Goal: Communication & Community: Answer question/provide support

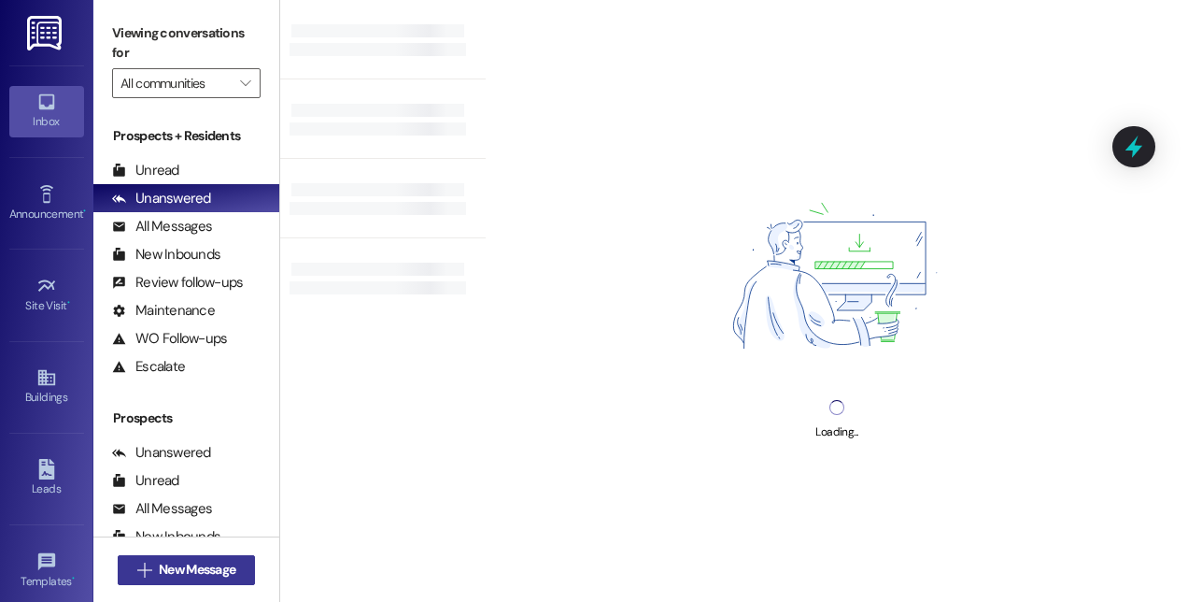
click at [159, 566] on span "New Message" at bounding box center [197, 570] width 77 height 20
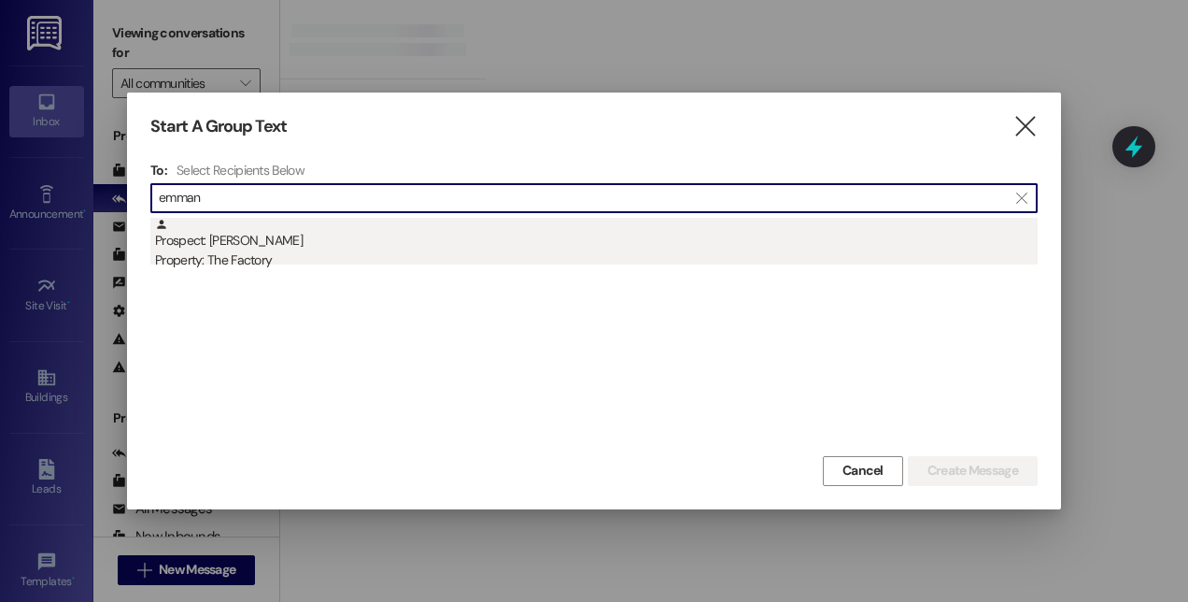
type input "emman"
click at [376, 269] on div "Property: The Factory" at bounding box center [596, 260] width 883 height 20
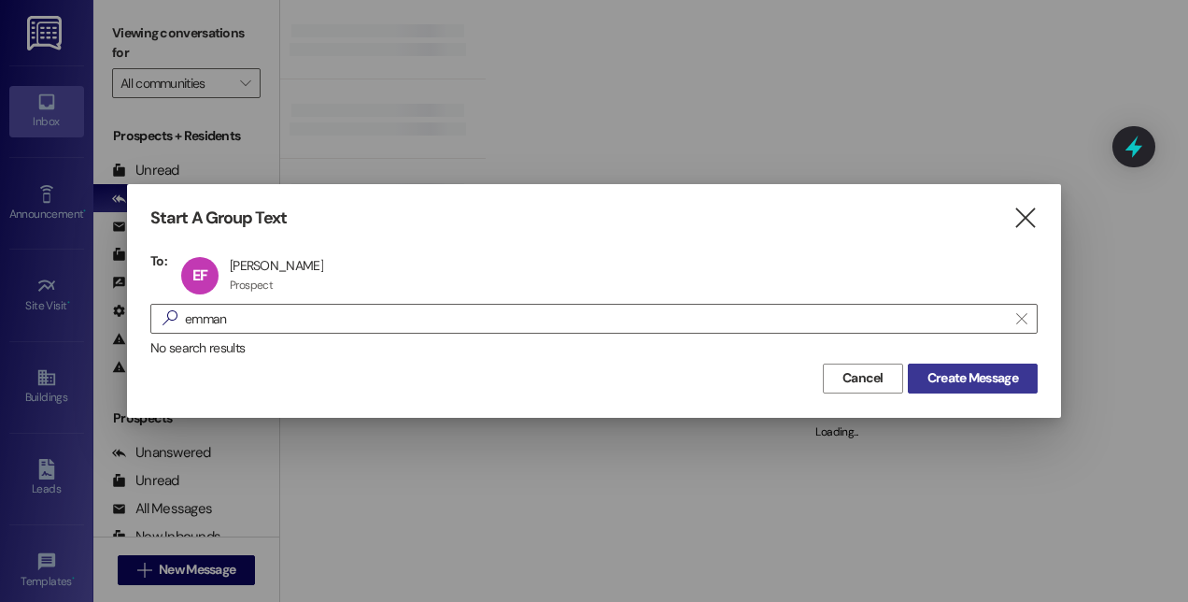
click at [941, 381] on span "Create Message" at bounding box center [973, 378] width 91 height 20
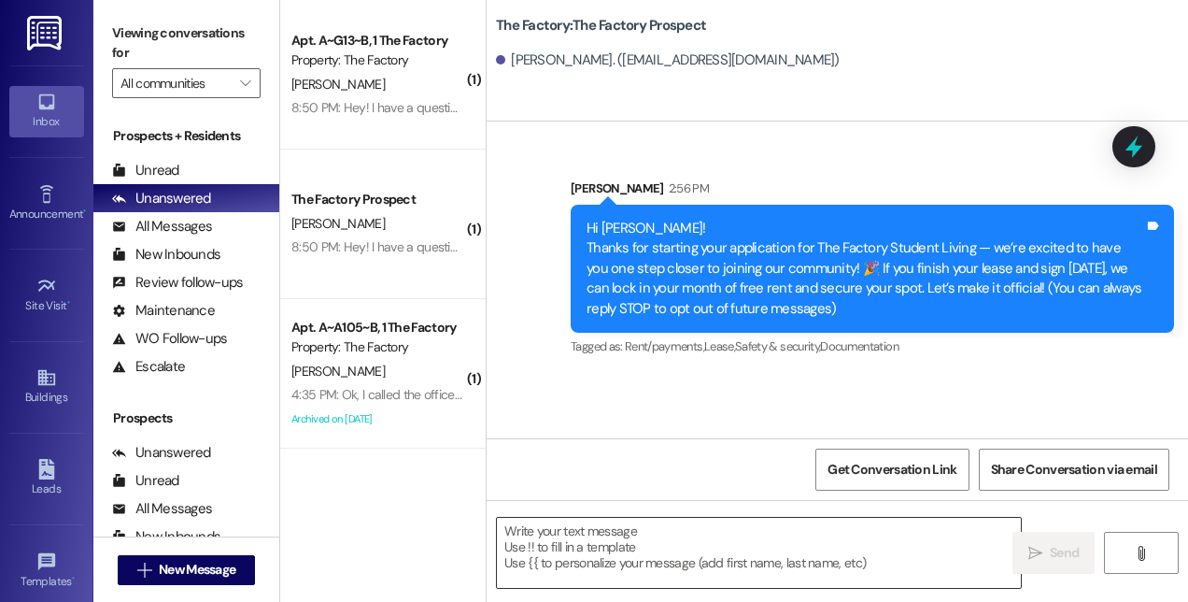
click at [560, 542] on textarea at bounding box center [759, 553] width 524 height 70
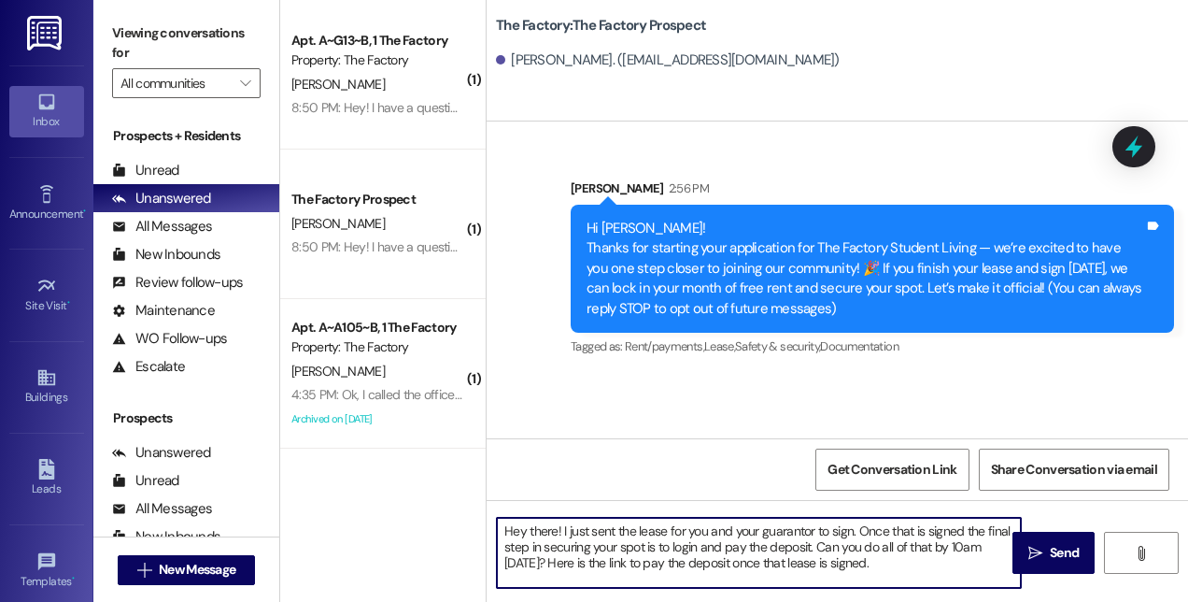
paste textarea "[URL][DOMAIN_NAME]"
type textarea "Hey there! I just sent the lease for you and your guarantor to sign. Once that …"
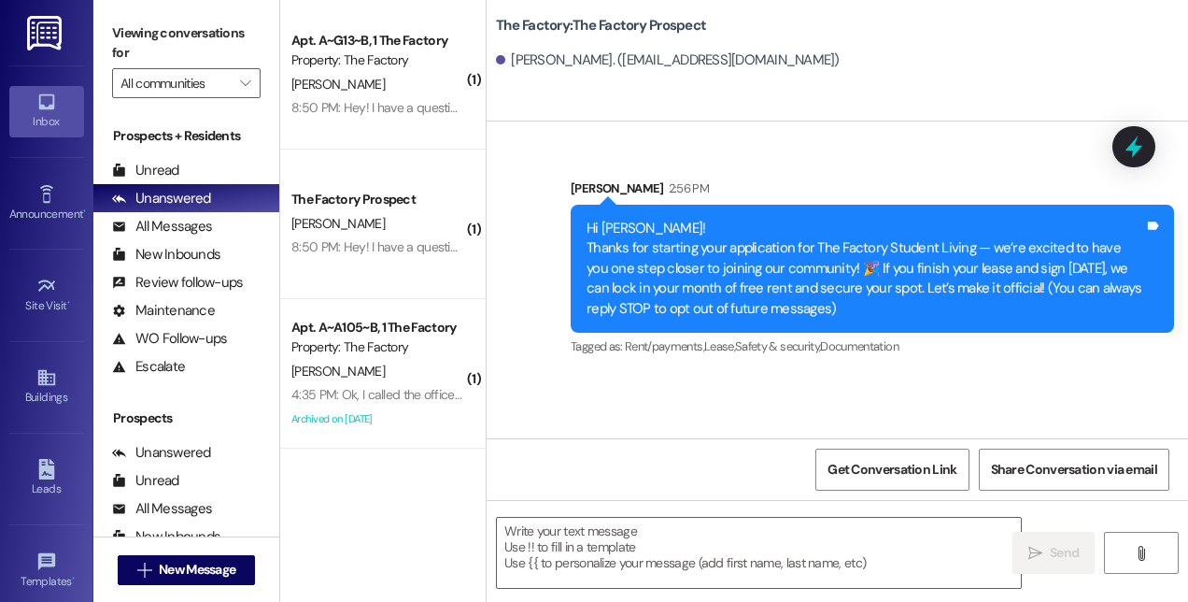
click at [802, 390] on div "Sent via SMS [PERSON_NAME] 2:56 PM Hi [PERSON_NAME]! Thanks for starting your a…" at bounding box center [838, 279] width 702 height 317
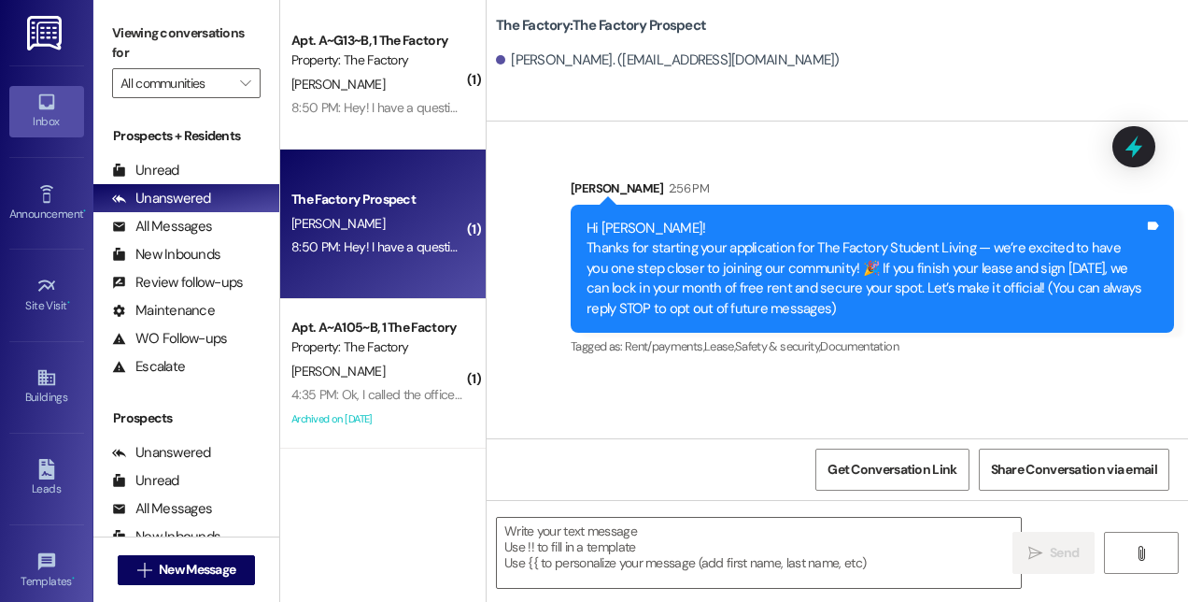
click at [361, 273] on div "The Factory Prospect [PERSON_NAME] 8:50 PM: Hey! I have a question, according t…" at bounding box center [383, 223] width 206 height 149
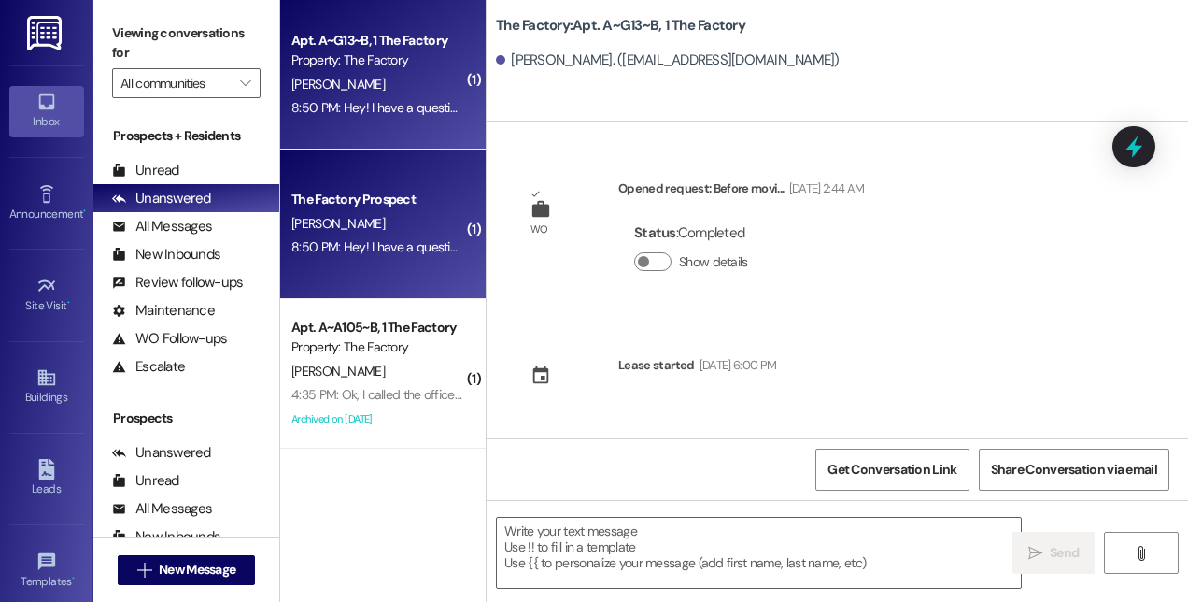
scroll to position [19455, 0]
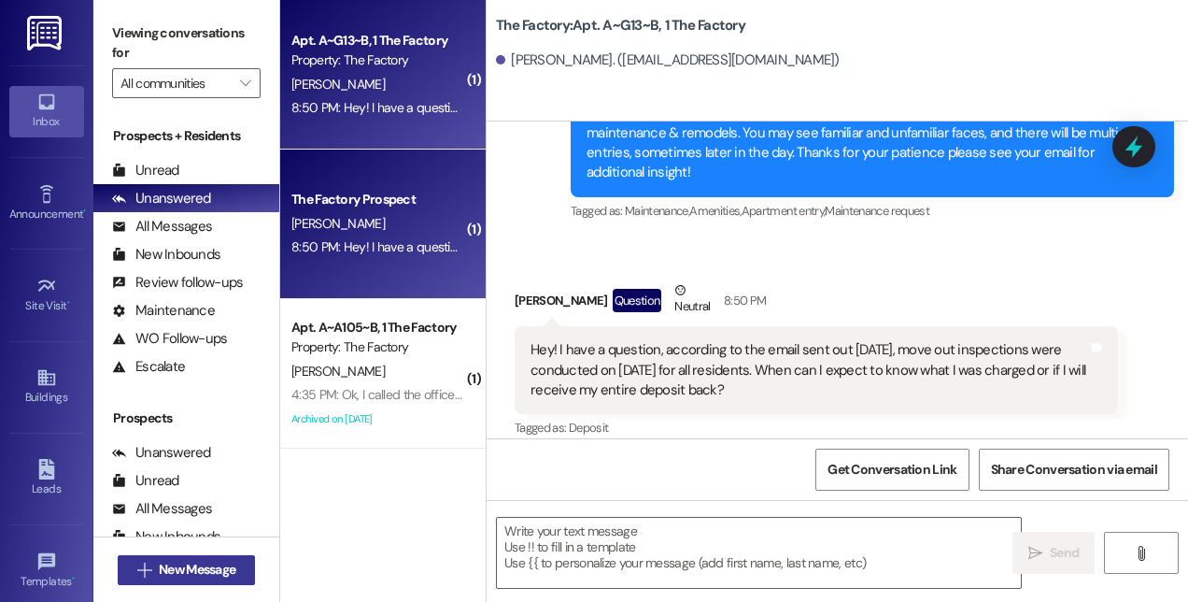
click at [189, 572] on span "New Message" at bounding box center [197, 570] width 77 height 20
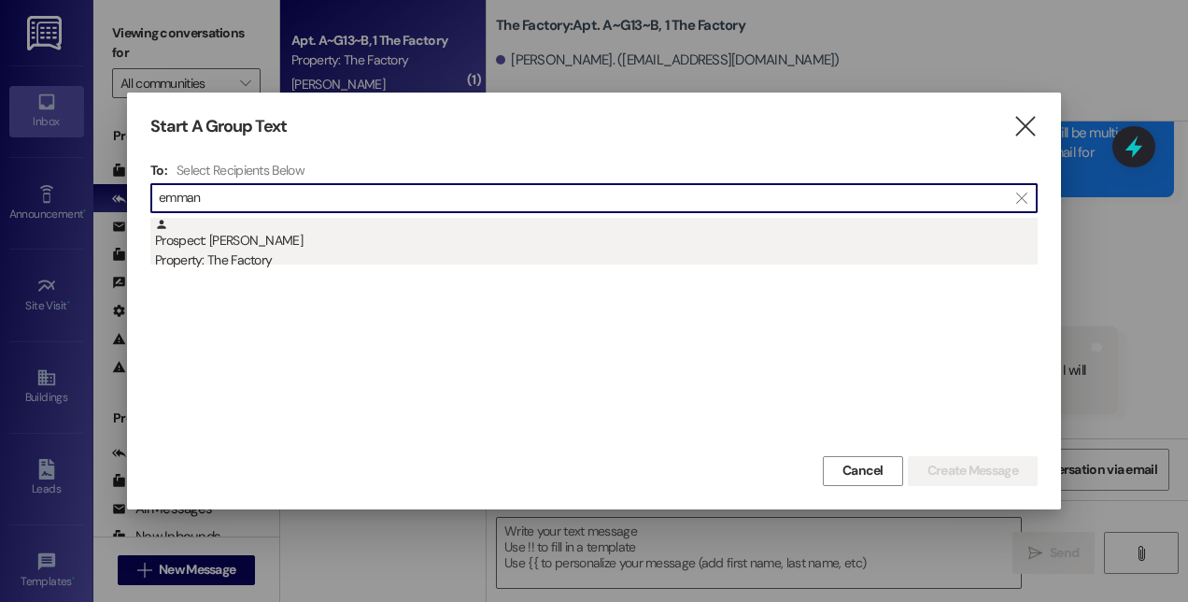
type input "emman"
click at [267, 250] on div "Property: The Factory" at bounding box center [596, 260] width 883 height 20
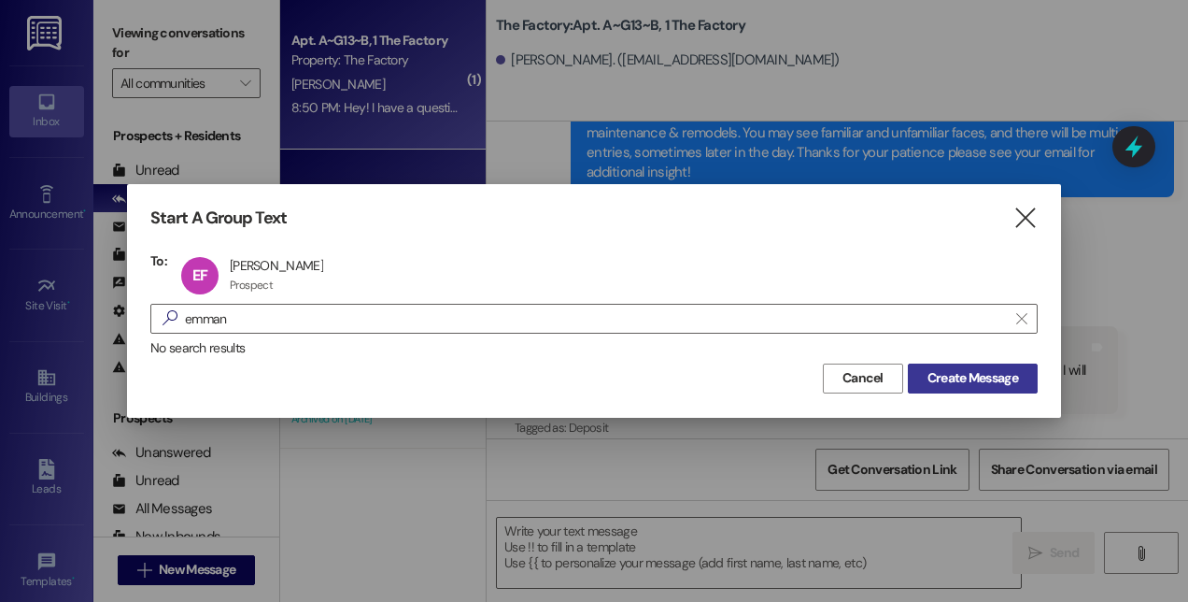
click at [943, 379] on span "Create Message" at bounding box center [973, 378] width 91 height 20
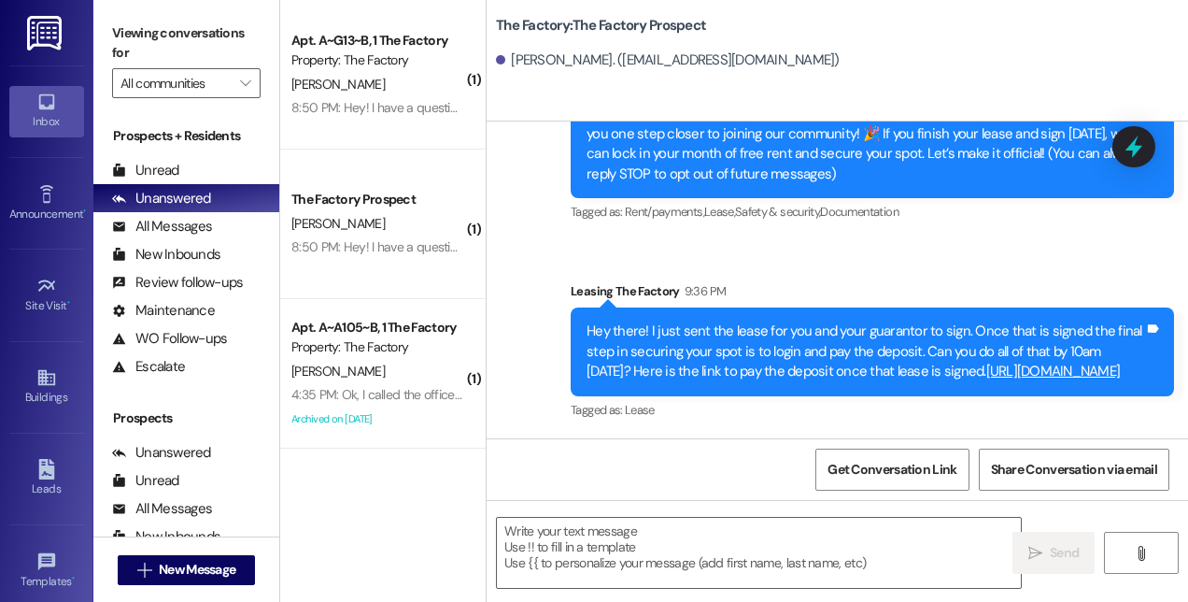
scroll to position [153, 0]
drag, startPoint x: 582, startPoint y: 309, endPoint x: 884, endPoint y: 374, distance: 308.5
click at [884, 374] on div "Hey there! I just sent the lease for you and your guarantor to sign. Once that …" at bounding box center [872, 351] width 603 height 88
copy div "Hey there! I just sent the lease for you and your guarantor to sign. Once that …"
click at [174, 563] on span "New Message" at bounding box center [197, 570] width 77 height 20
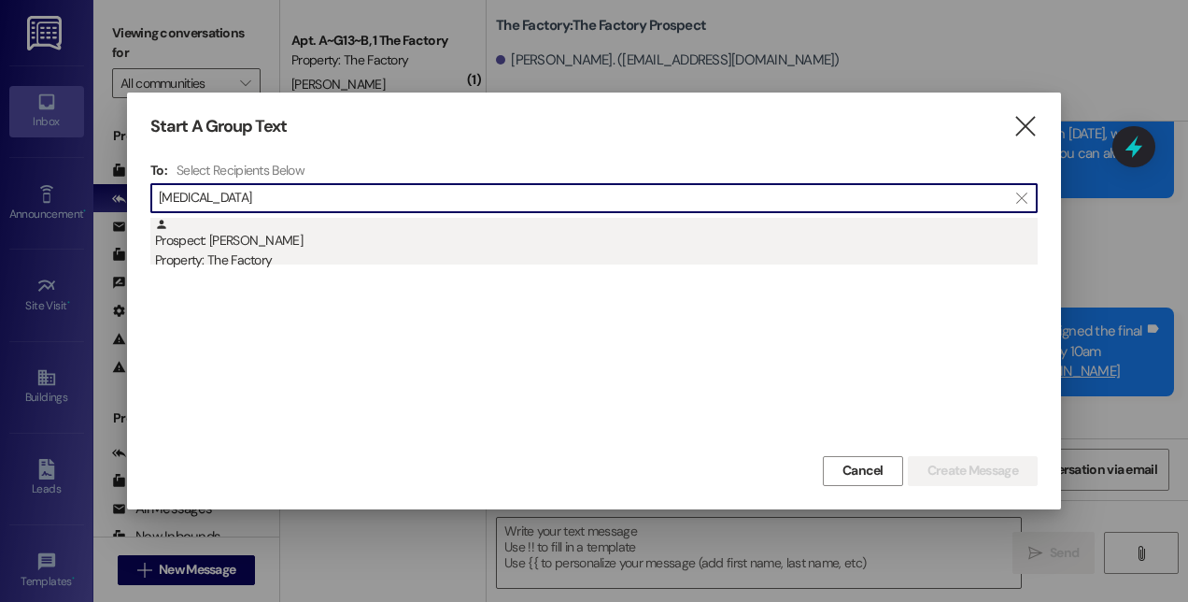
type input "[MEDICAL_DATA]"
click at [245, 254] on div "Property: The Factory" at bounding box center [596, 260] width 883 height 20
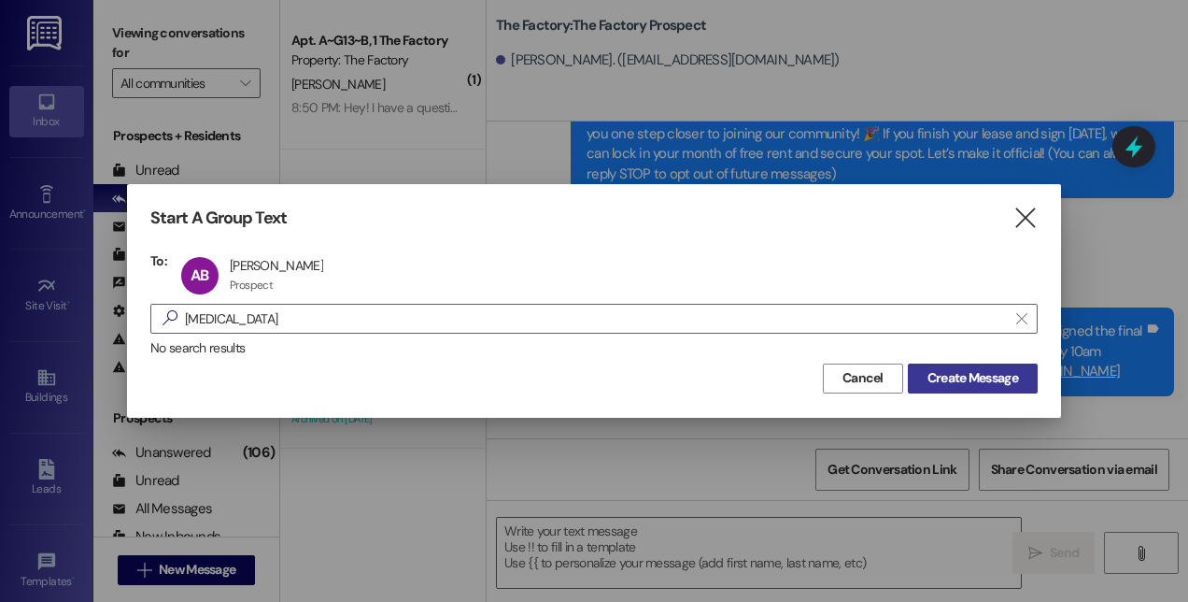
click at [946, 373] on span "Create Message" at bounding box center [973, 378] width 91 height 20
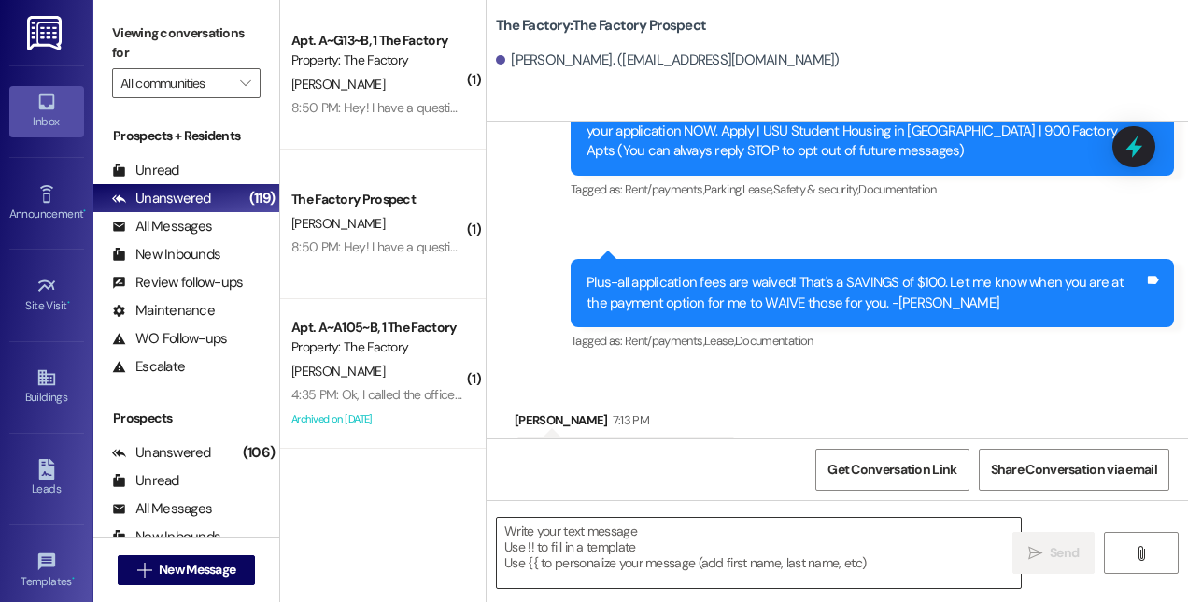
scroll to position [428, 0]
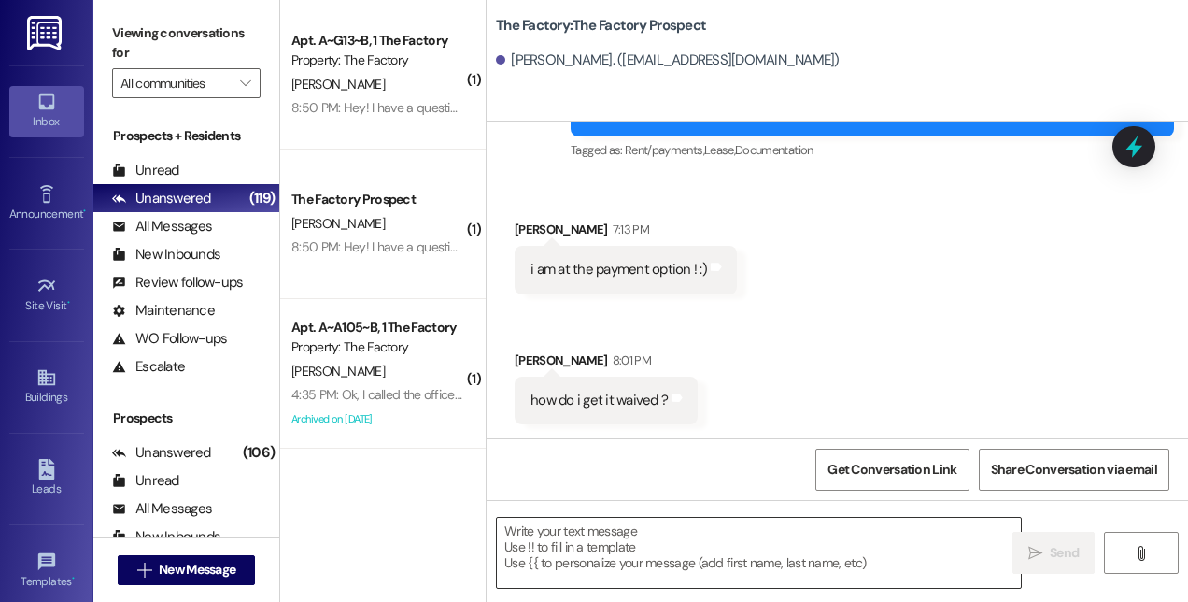
click at [646, 531] on textarea at bounding box center [759, 553] width 524 height 70
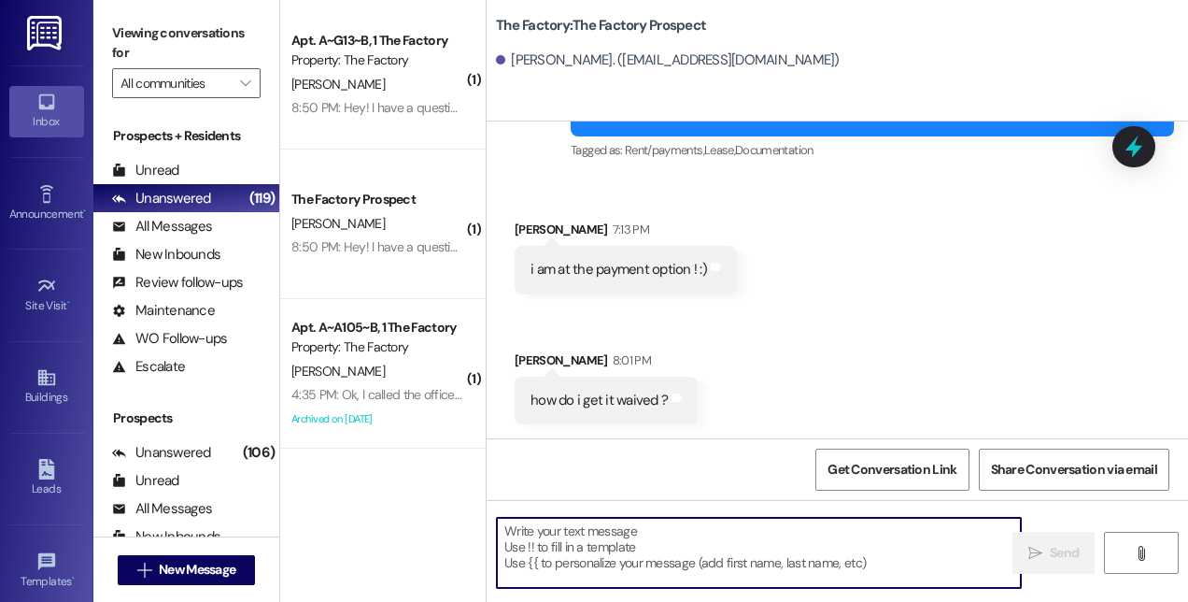
paste textarea "Hey there! I just sent the lease for you and your guarantor to sign. Once that …"
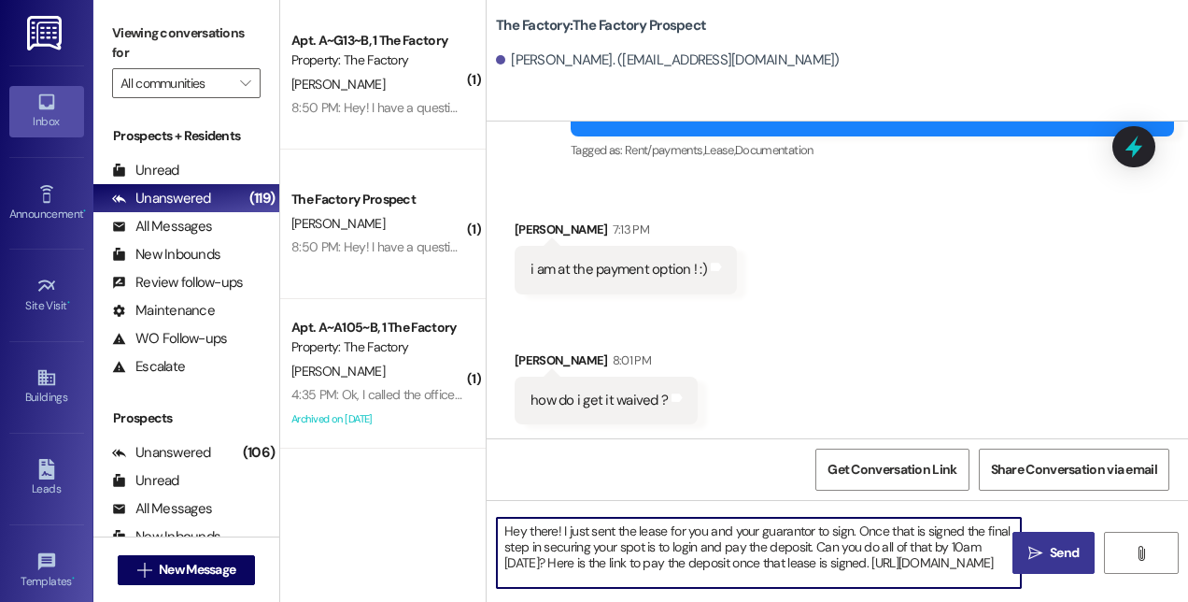
type textarea "Hey there! I just sent the lease for you and your guarantor to sign. Once that …"
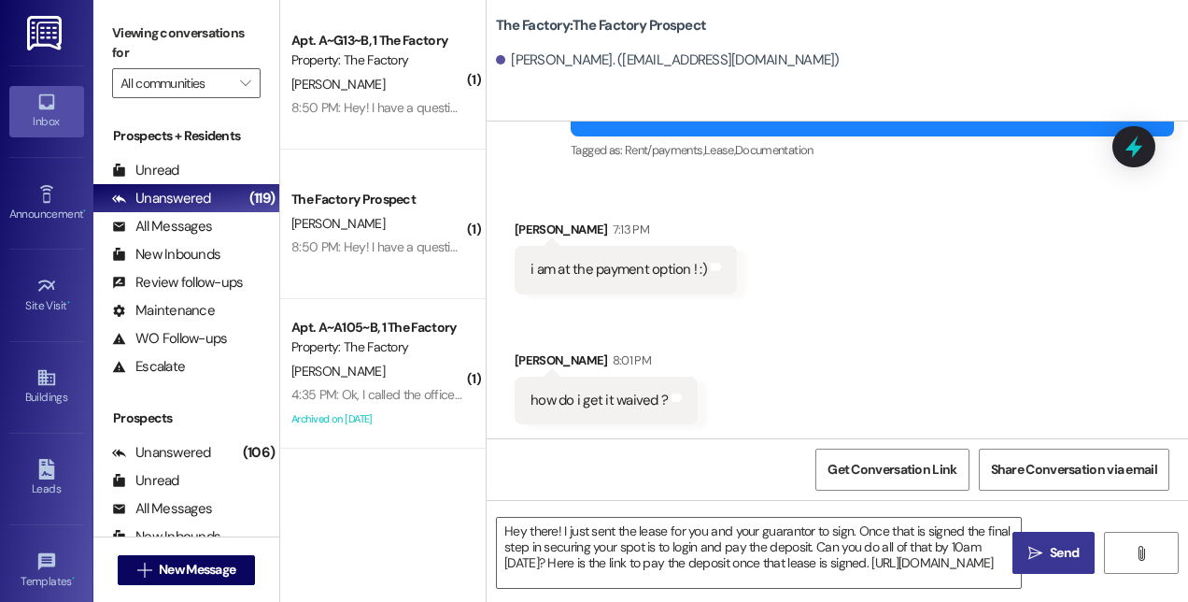
click at [1049, 562] on button " Send" at bounding box center [1054, 553] width 82 height 42
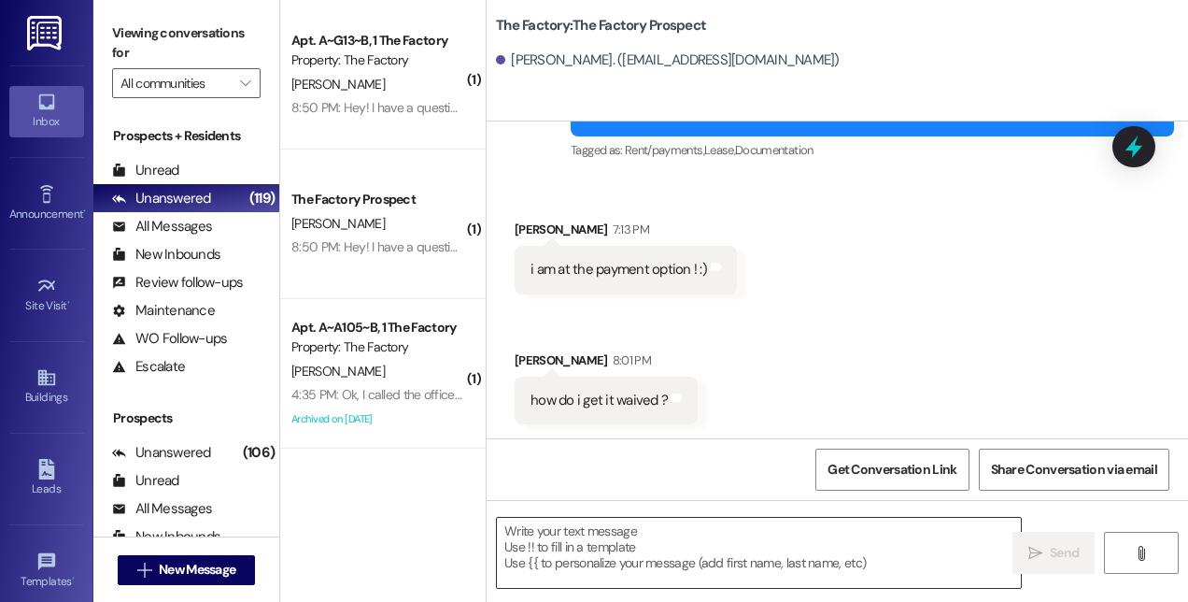
click at [669, 566] on textarea at bounding box center [759, 553] width 524 height 70
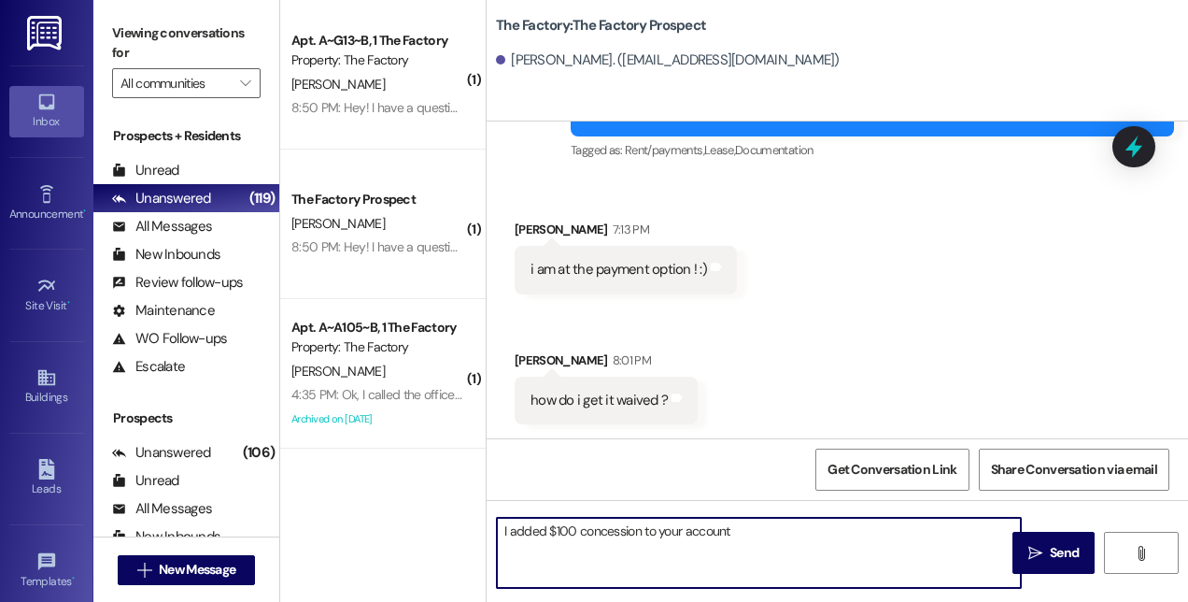
type textarea "I added $100 concession to your account."
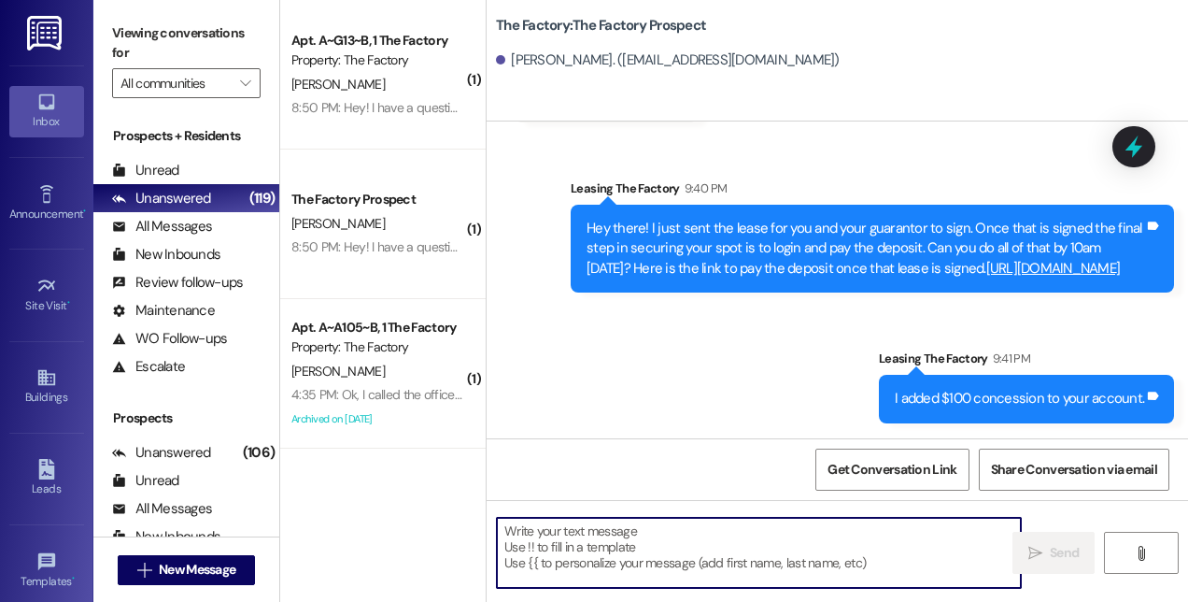
scroll to position [749, 0]
click at [185, 564] on span "New Message" at bounding box center [197, 570] width 77 height 20
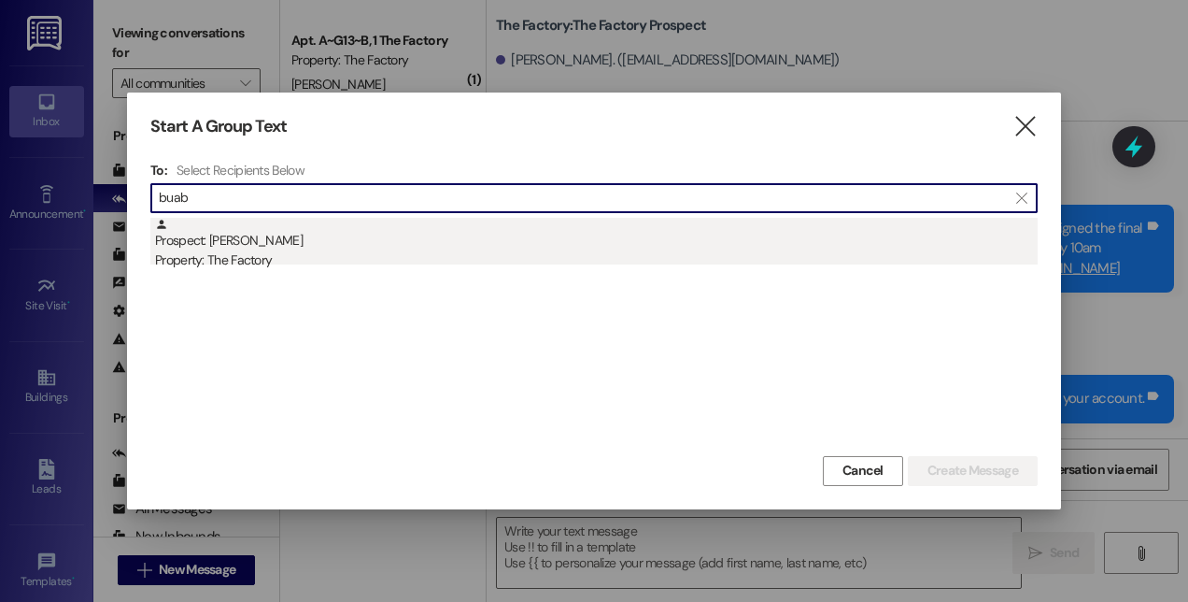
type input "buab"
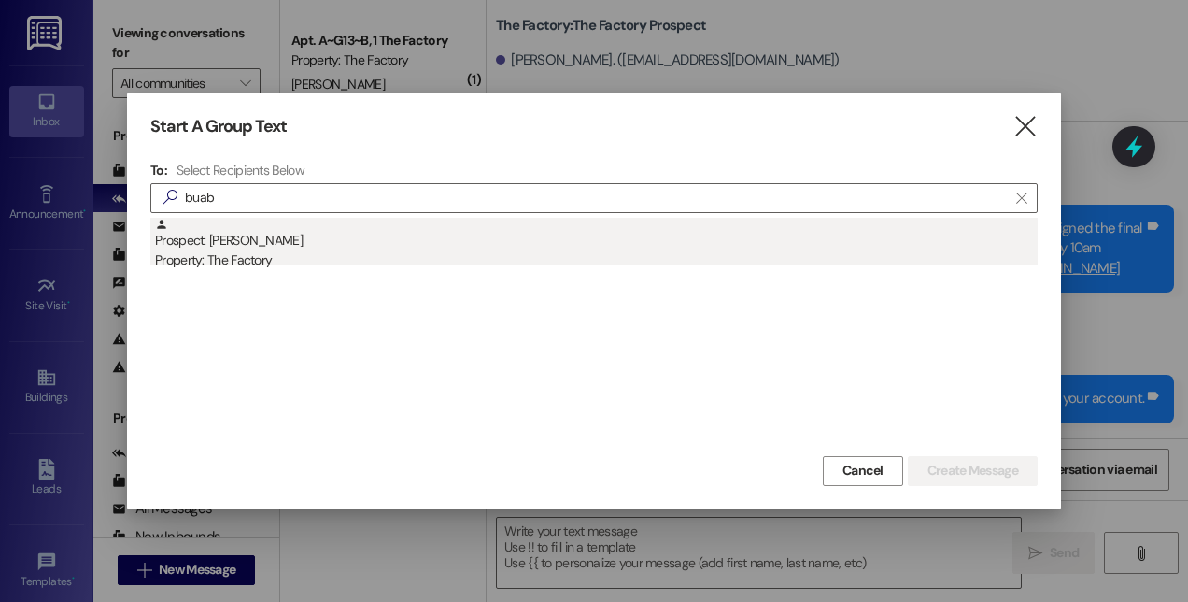
click at [265, 256] on div "Property: The Factory" at bounding box center [596, 260] width 883 height 20
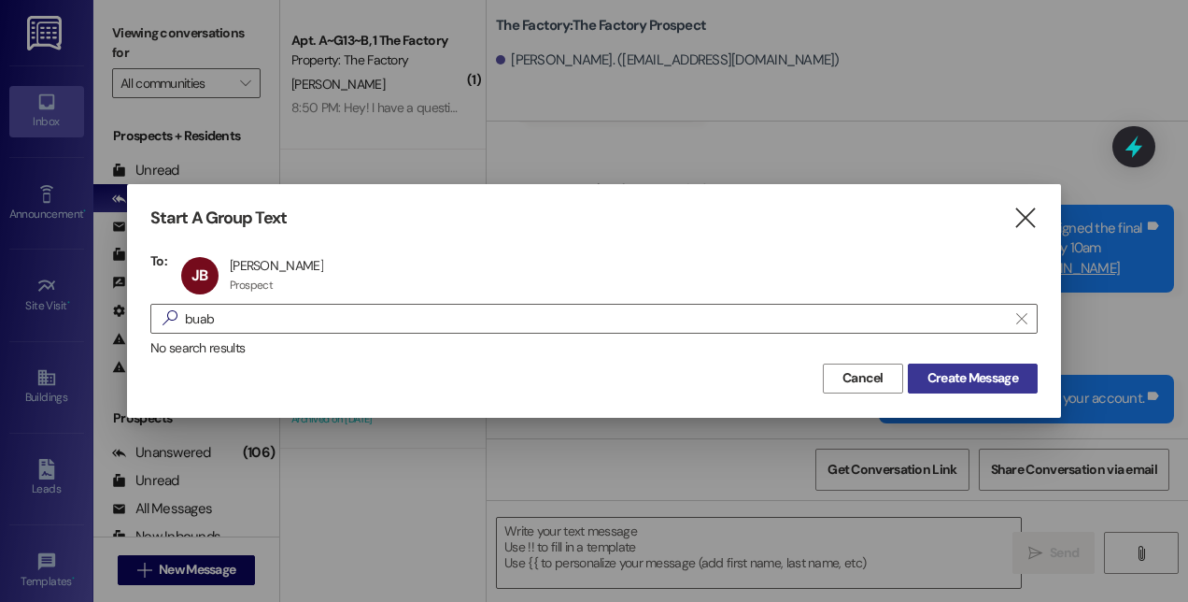
click at [942, 381] on span "Create Message" at bounding box center [973, 378] width 91 height 20
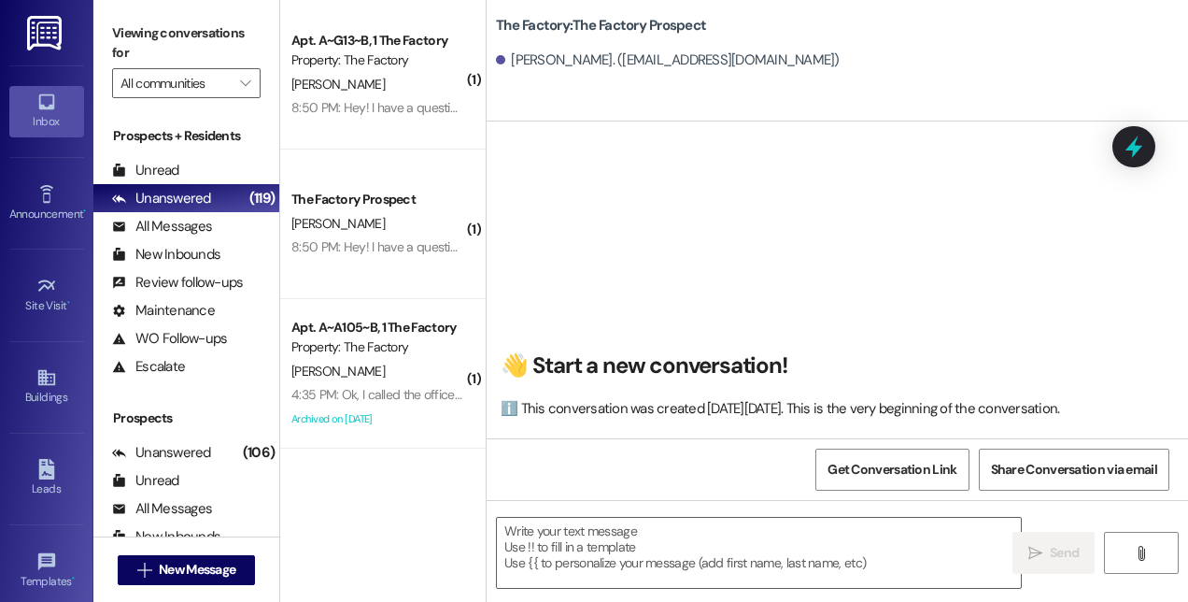
scroll to position [0, 0]
click at [678, 541] on textarea at bounding box center [759, 553] width 524 height 70
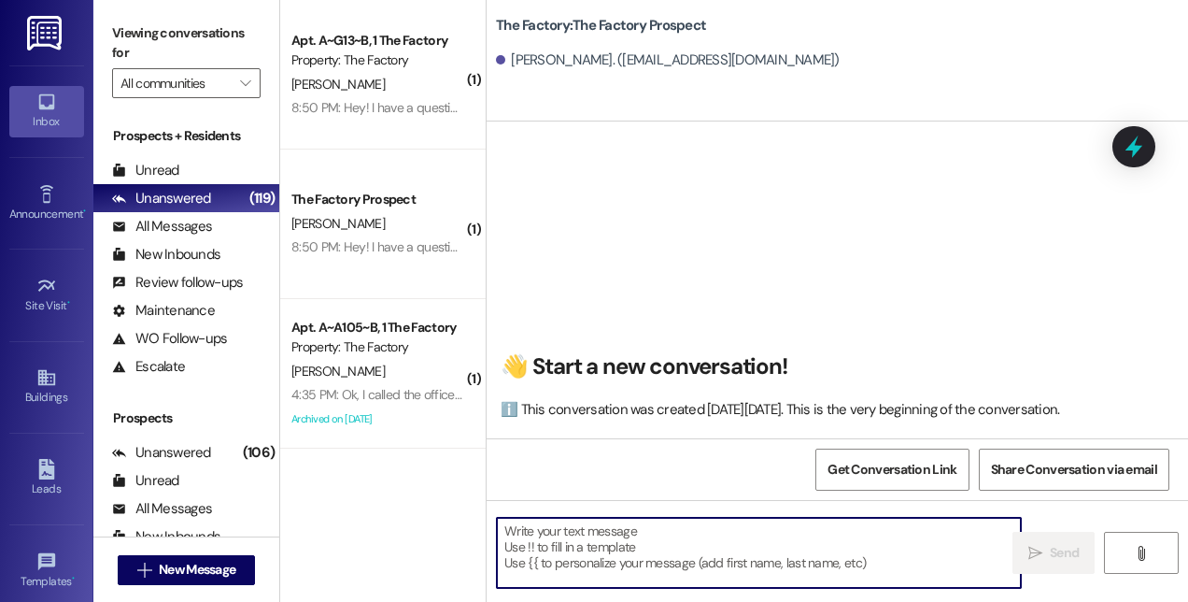
paste textarea "Hey there! I just sent the lease for you and your guarantor to sign. Once that …"
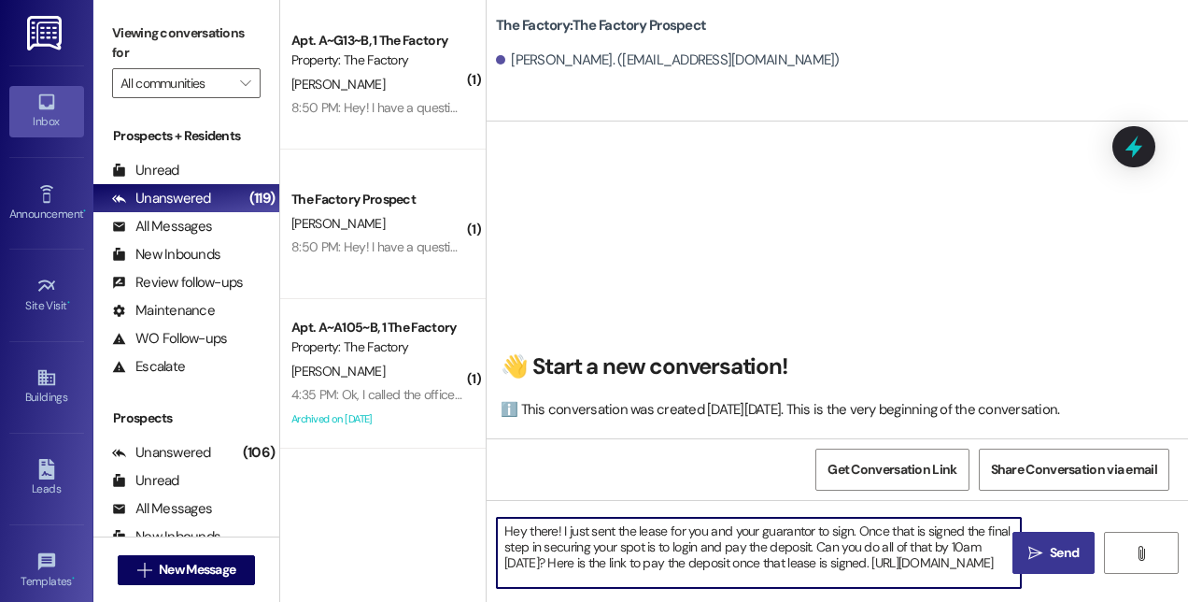
type textarea "Hey there! I just sent the lease for you and your guarantor to sign. Once that …"
click at [1035, 546] on icon "" at bounding box center [1036, 553] width 14 height 15
